Goal: Check status: Check status

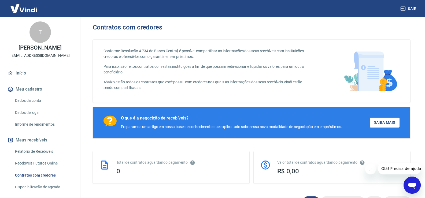
click at [17, 69] on link "Início" at bounding box center [39, 73] width 67 height 12
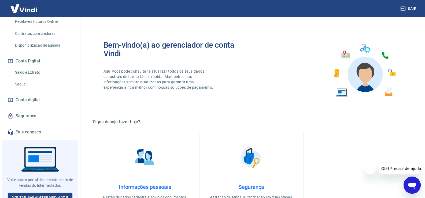
scroll to position [147, 0]
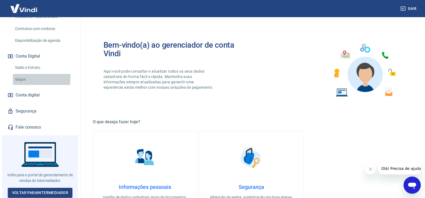
click at [21, 78] on link "Saque" at bounding box center [43, 79] width 61 height 11
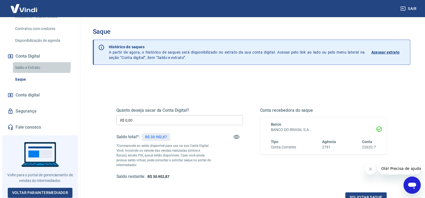
click at [34, 66] on link "Saldo e Extrato" at bounding box center [43, 67] width 61 height 11
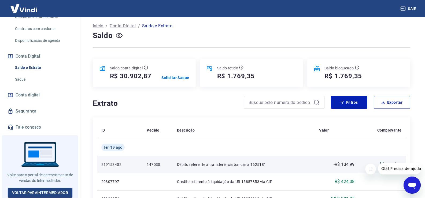
scroll to position [27, 0]
